Goal: Task Accomplishment & Management: Complete application form

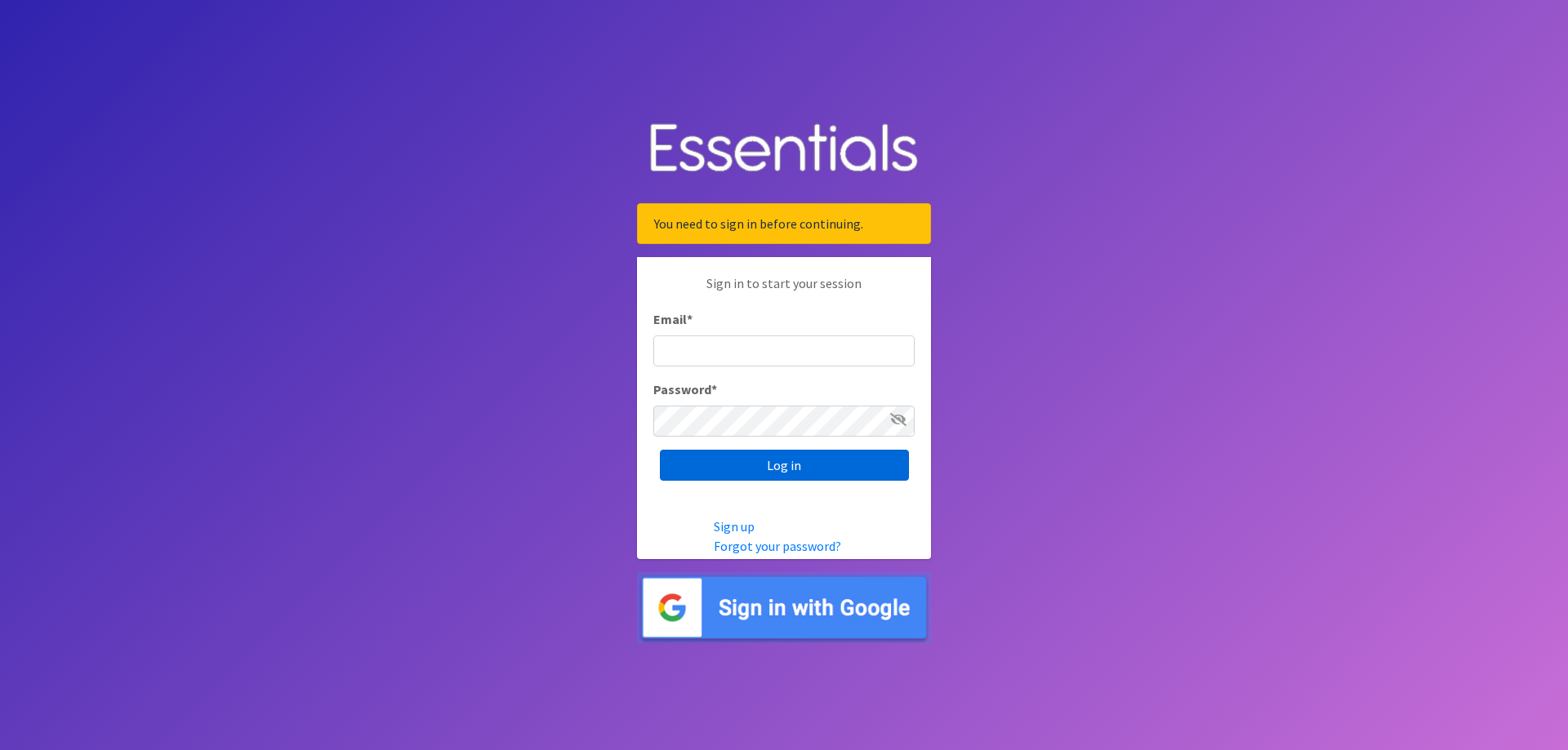
type input "[EMAIL_ADDRESS][PERSON_NAME][DOMAIN_NAME]"
click at [736, 465] on input "Log in" at bounding box center [784, 465] width 249 height 31
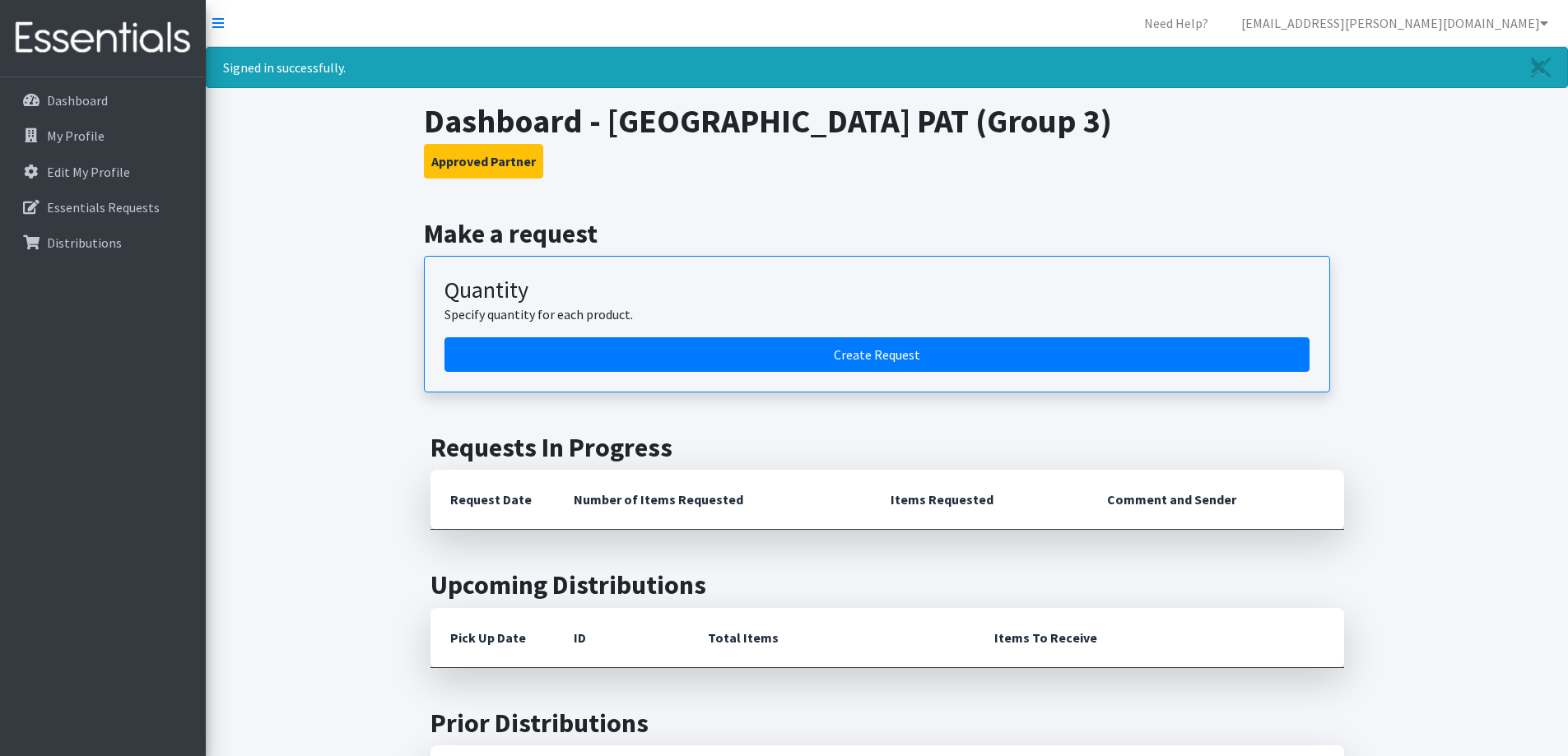
click at [868, 372] on article "Quantity Specify quantity for each product. Create Request" at bounding box center [877, 324] width 906 height 137
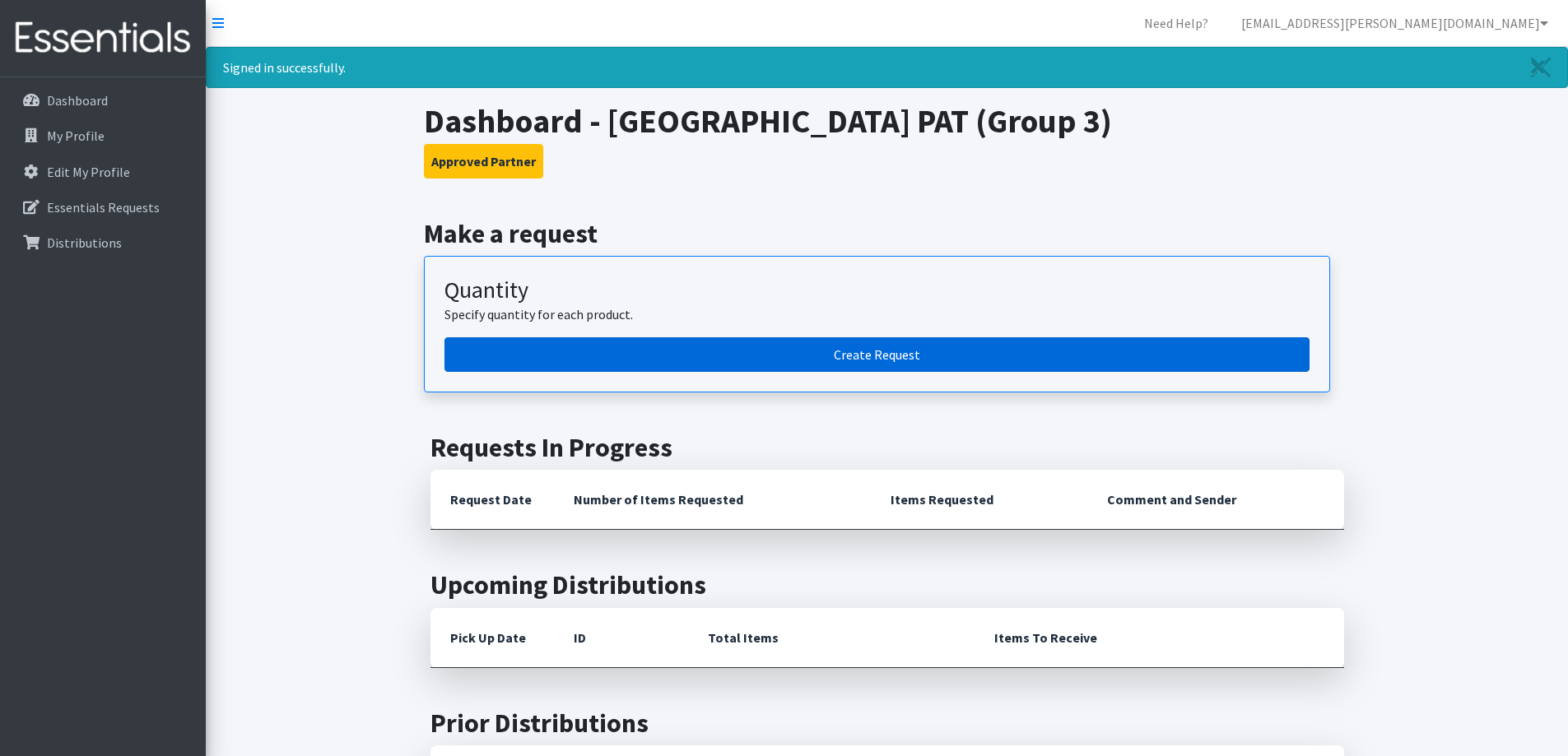
click at [877, 343] on link "Create Request" at bounding box center [877, 354] width 865 height 35
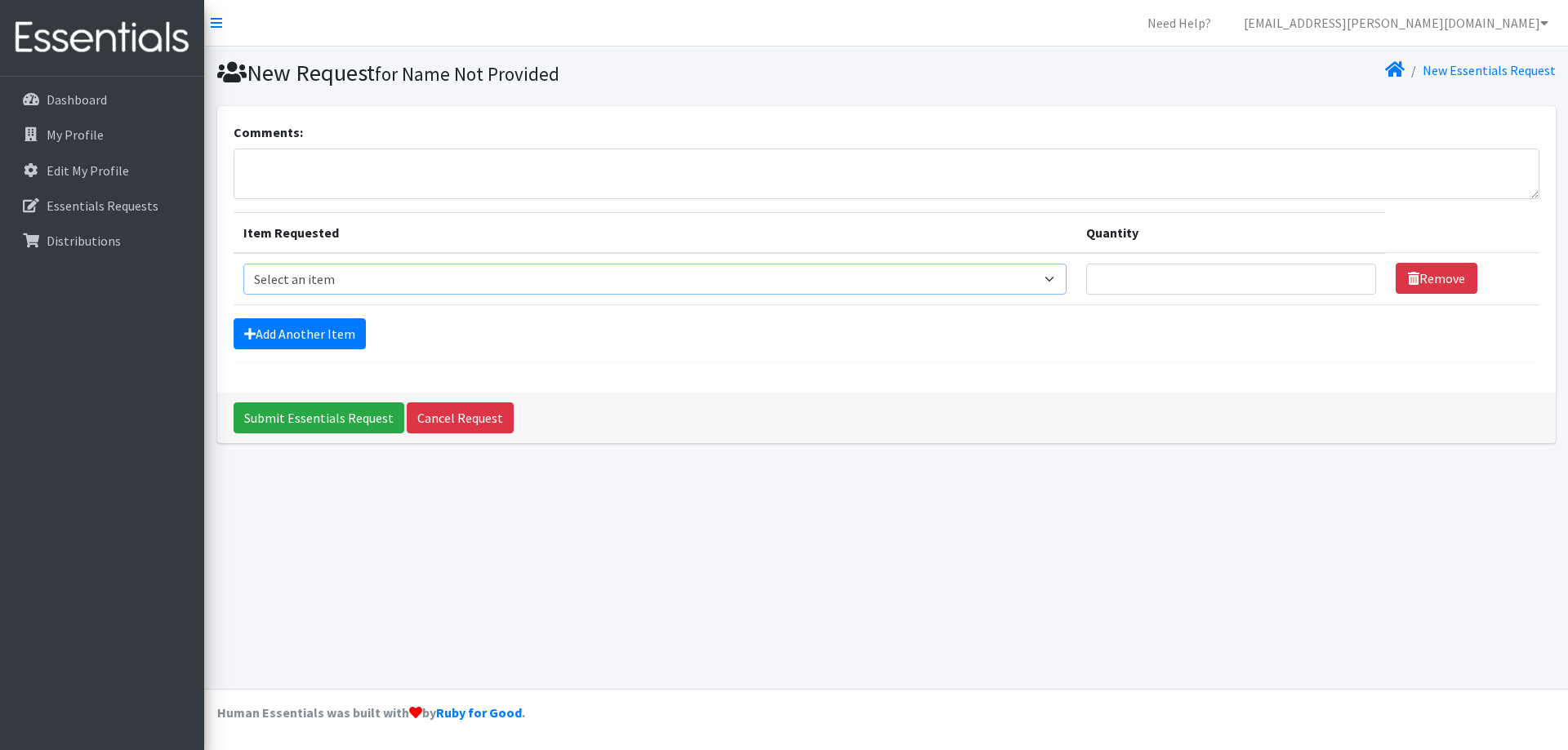
click at [366, 280] on select "Select an item Size 0/Newborn Size 1 Size 2 Size 3 Size 4 Size 5 Size 6 Size 7 …" at bounding box center [656, 279] width 824 height 31
select select "1098"
click at [244, 264] on select "Select an item Size 0/Newborn Size 1 Size 2 Size 3 Size 4 Size 5 Size 6 Size 7 …" at bounding box center [656, 279] width 824 height 31
click at [1130, 275] on input "Quantity" at bounding box center [1231, 279] width 290 height 31
type input "20"
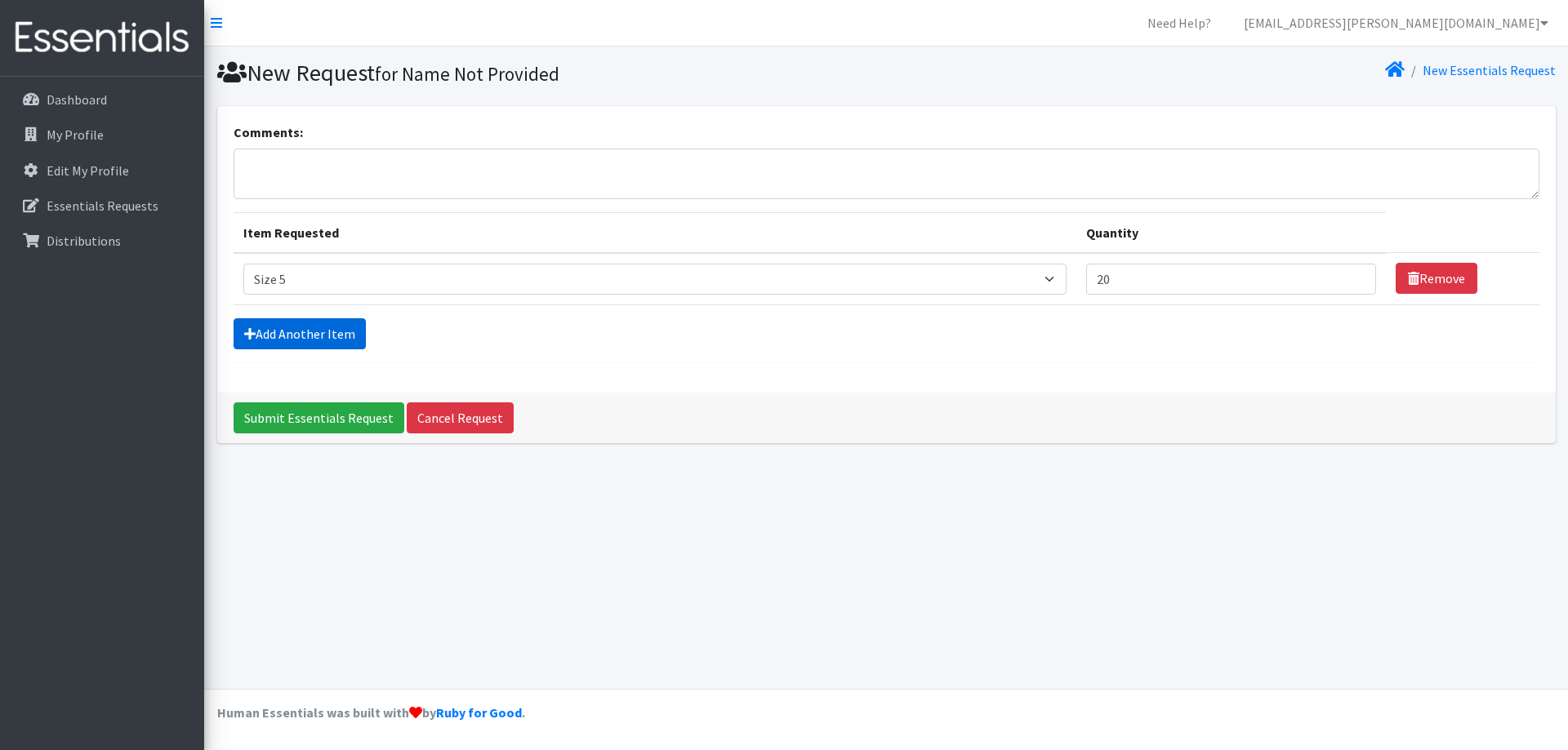
click at [280, 336] on link "Add Another Item" at bounding box center [299, 334] width 132 height 31
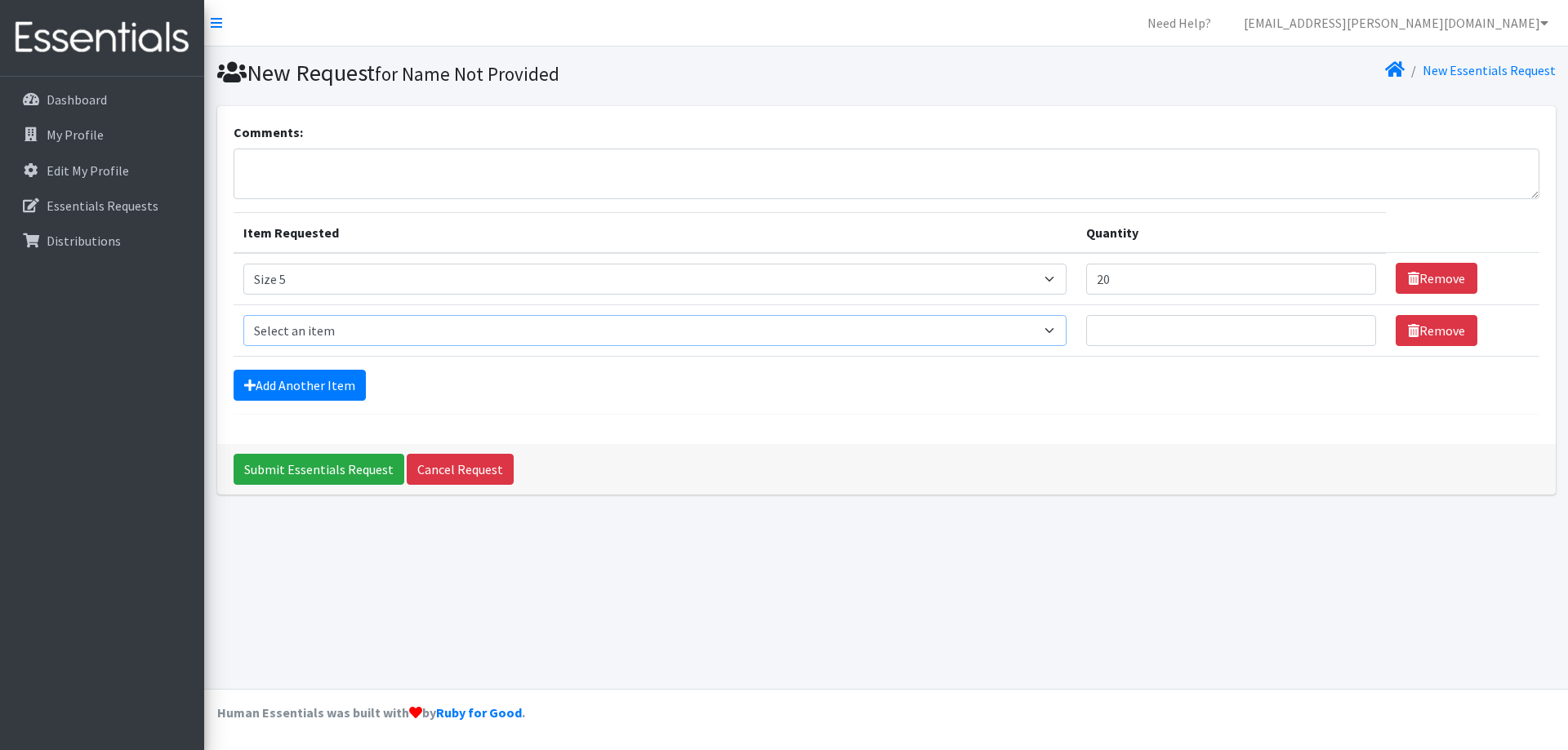
click at [279, 336] on select "Select an item Size 0/Newborn Size 1 Size 2 Size 3 Size 4 Size 5 Size 6 Size 7 …" at bounding box center [656, 330] width 824 height 31
select select "1100"
click at [244, 315] on select "Select an item Size 0/Newborn Size 1 Size 2 Size 3 Size 4 Size 5 Size 6 Size 7 …" at bounding box center [656, 330] width 824 height 31
click at [1165, 336] on input "Quantity" at bounding box center [1231, 330] width 290 height 31
type input "20"
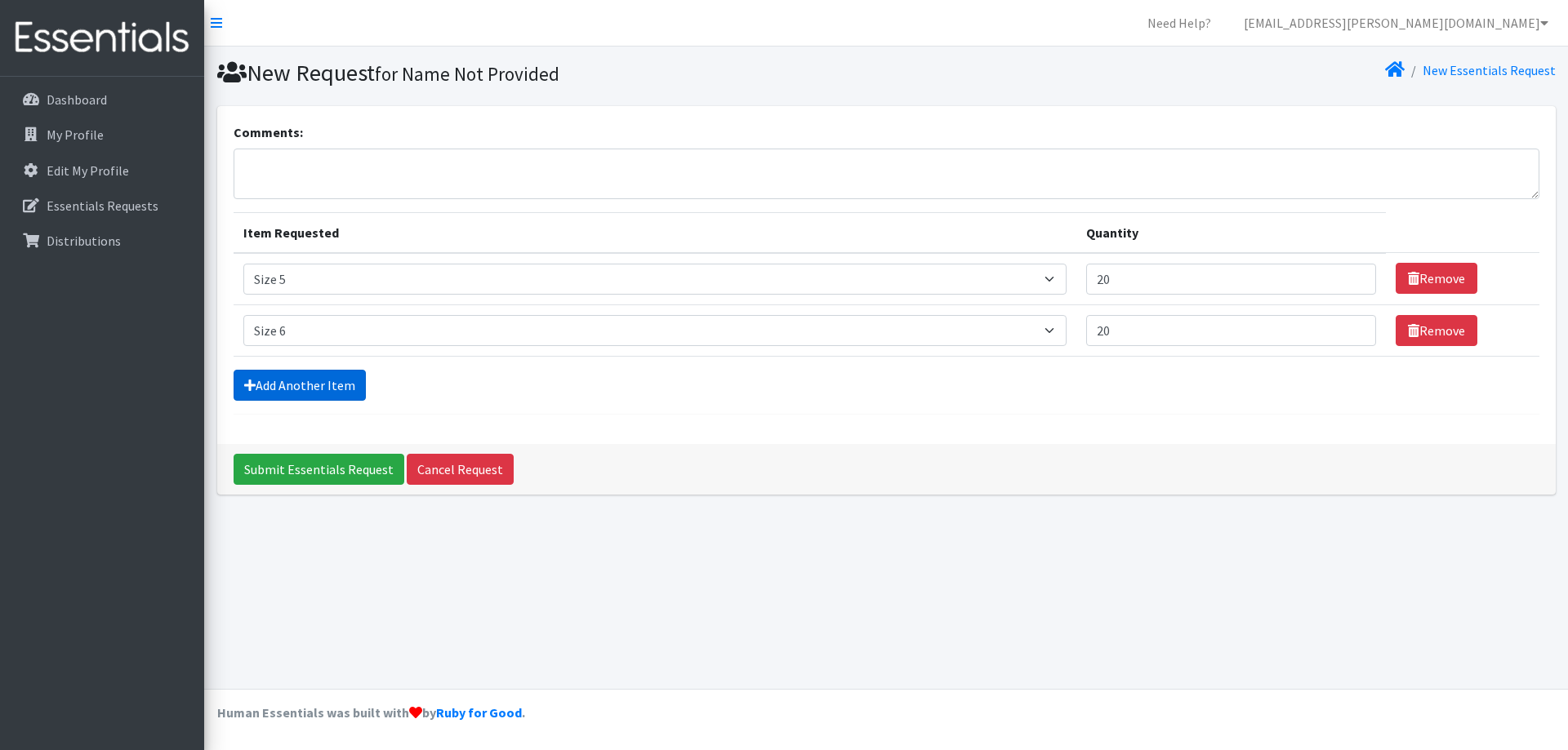
click at [301, 374] on link "Add Another Item" at bounding box center [299, 385] width 132 height 31
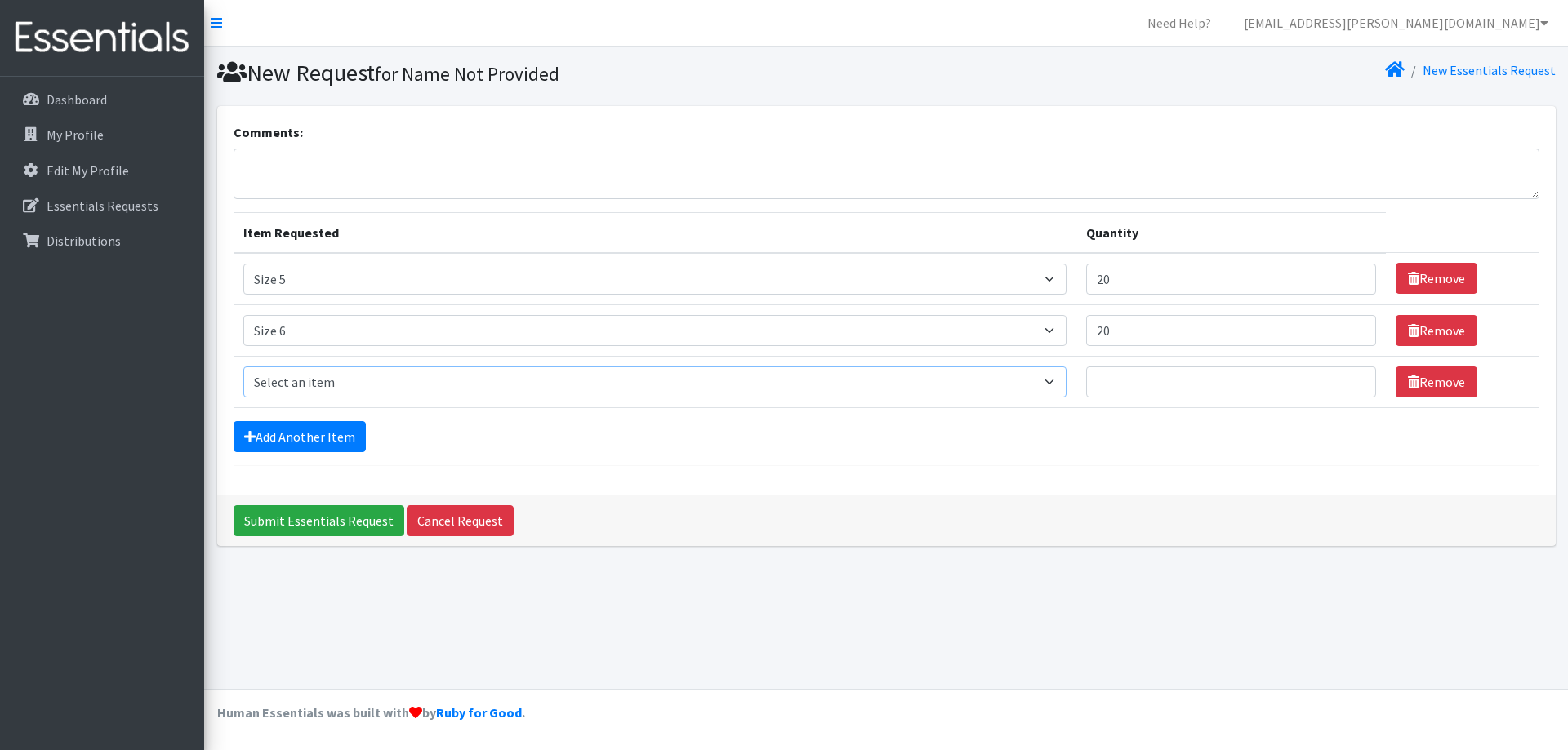
click at [302, 385] on select "Select an item Size 0/Newborn Size 1 Size 2 Size 3 Size 4 Size 5 Size 6 Size 7 …" at bounding box center [656, 382] width 824 height 31
select select "1105"
click at [244, 367] on select "Select an item Size 0/Newborn Size 1 Size 2 Size 3 Size 4 Size 5 Size 6 Size 7 …" at bounding box center [656, 382] width 824 height 31
click at [1135, 375] on input "Quantity" at bounding box center [1231, 382] width 290 height 31
click at [465, 523] on link "Cancel Request" at bounding box center [459, 521] width 107 height 31
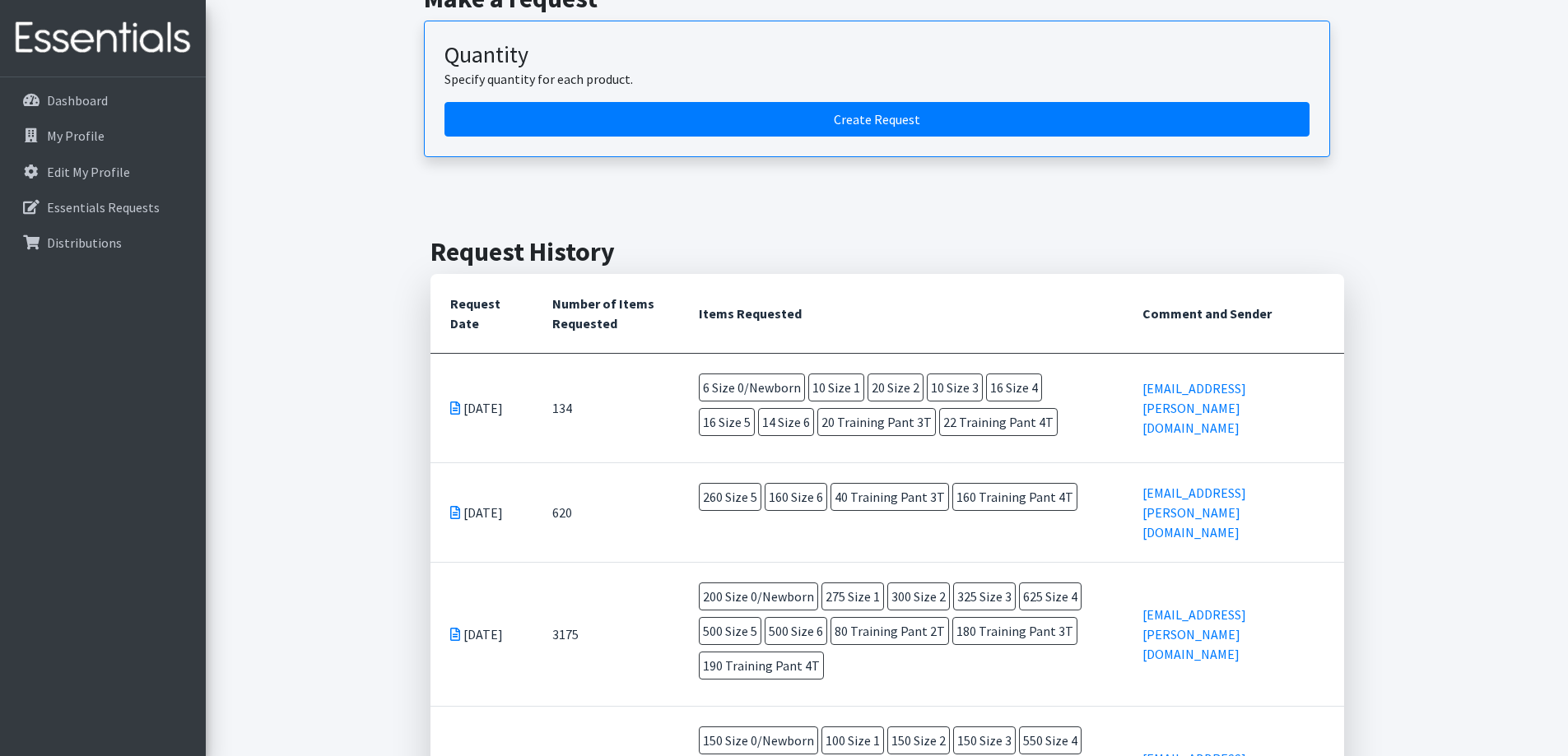
scroll to position [165, 0]
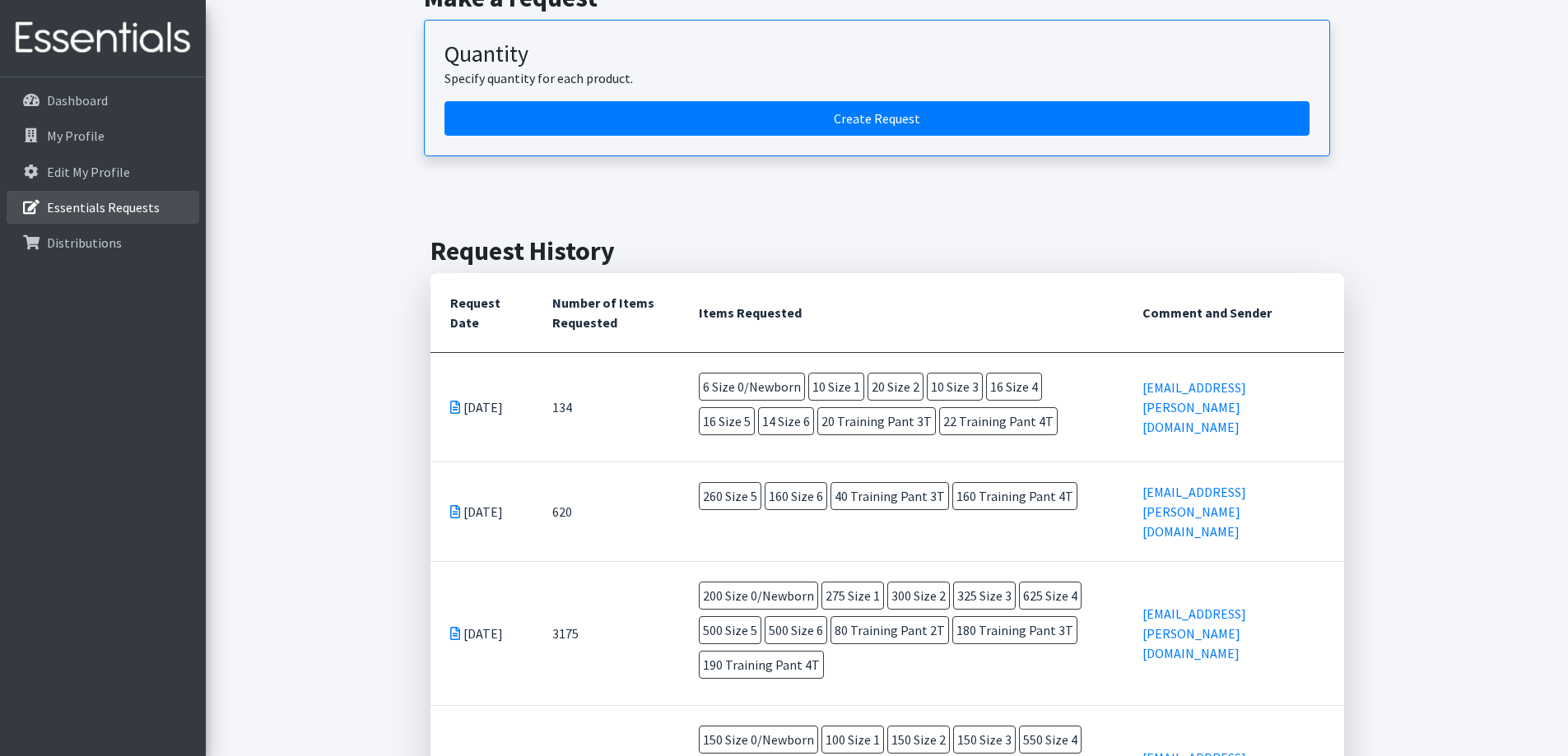
click at [107, 198] on link "Essentials Requests" at bounding box center [103, 207] width 193 height 33
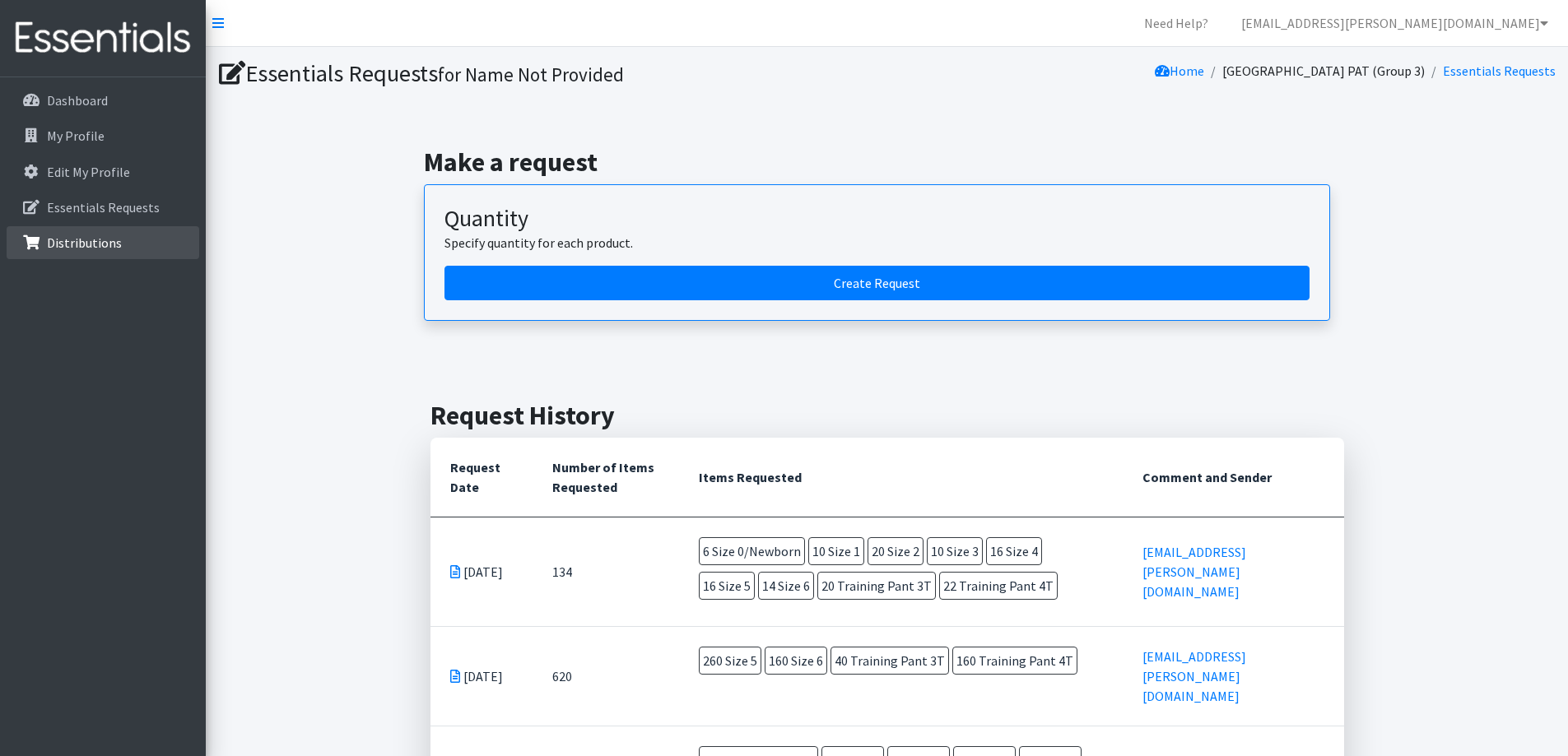
click at [42, 236] on link "Distributions" at bounding box center [103, 242] width 193 height 33
